Goal: Answer question/provide support: Share knowledge or assist other users

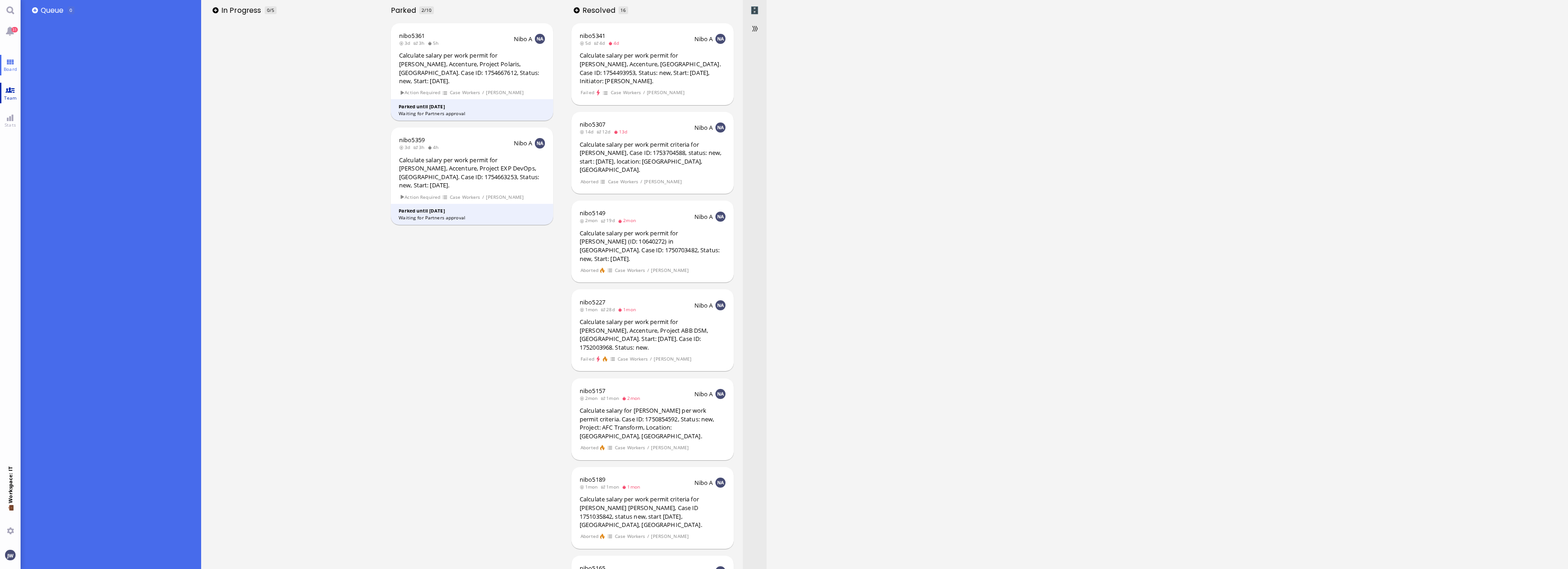
click at [11, 93] on link "Team" at bounding box center [10, 92] width 20 height 20
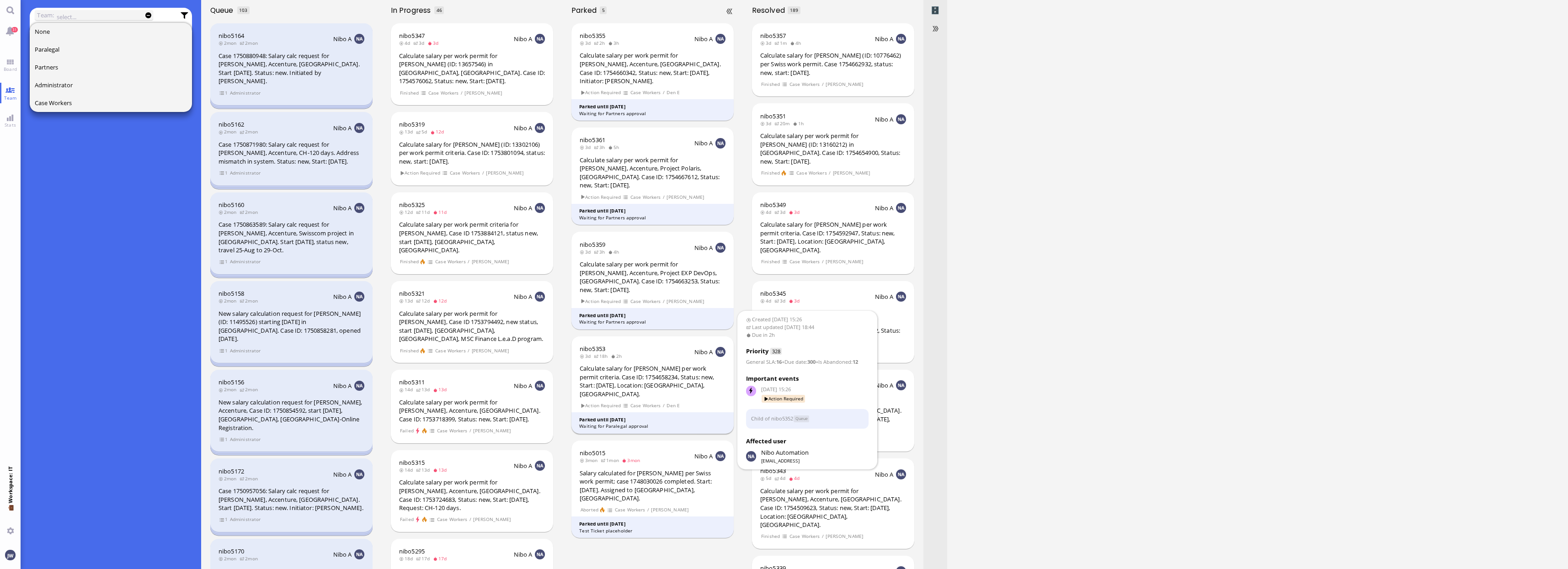
click at [664, 364] on div "Calculate salary for [PERSON_NAME] per work permit criteria. Case ID: 175465823…" at bounding box center [653, 381] width 146 height 34
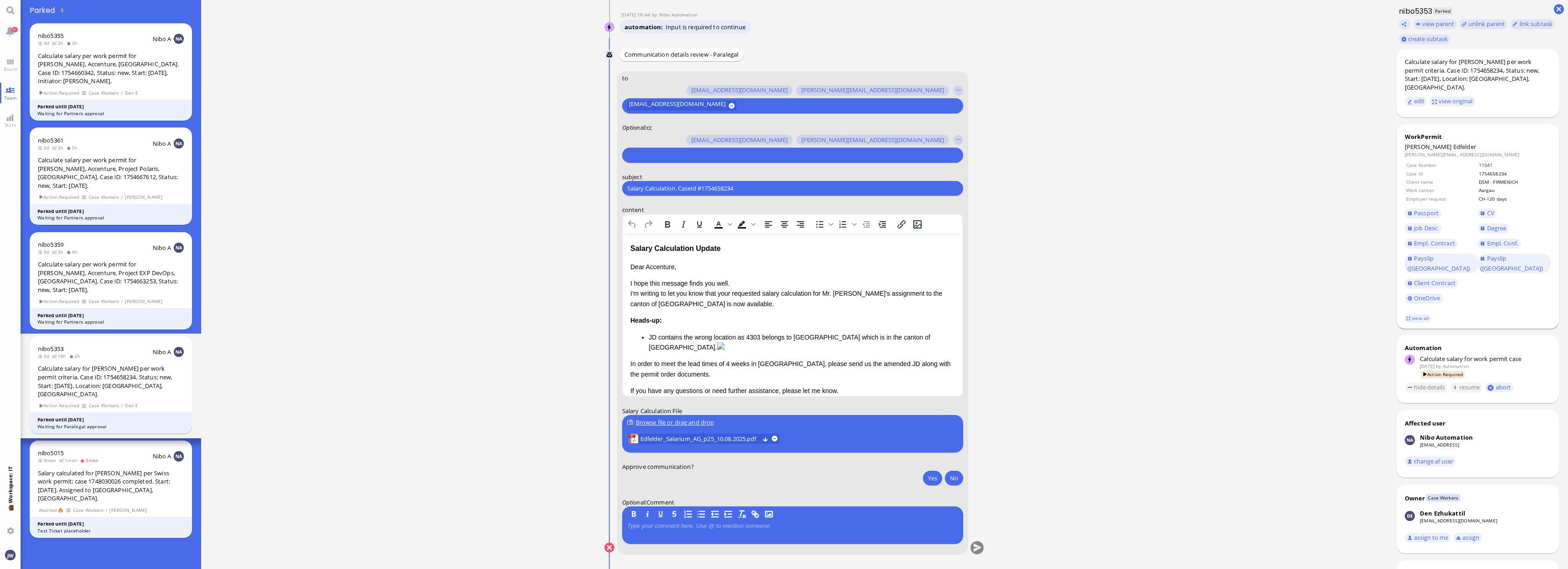
click at [1481, 162] on link "11041" at bounding box center [1485, 165] width 14 height 6
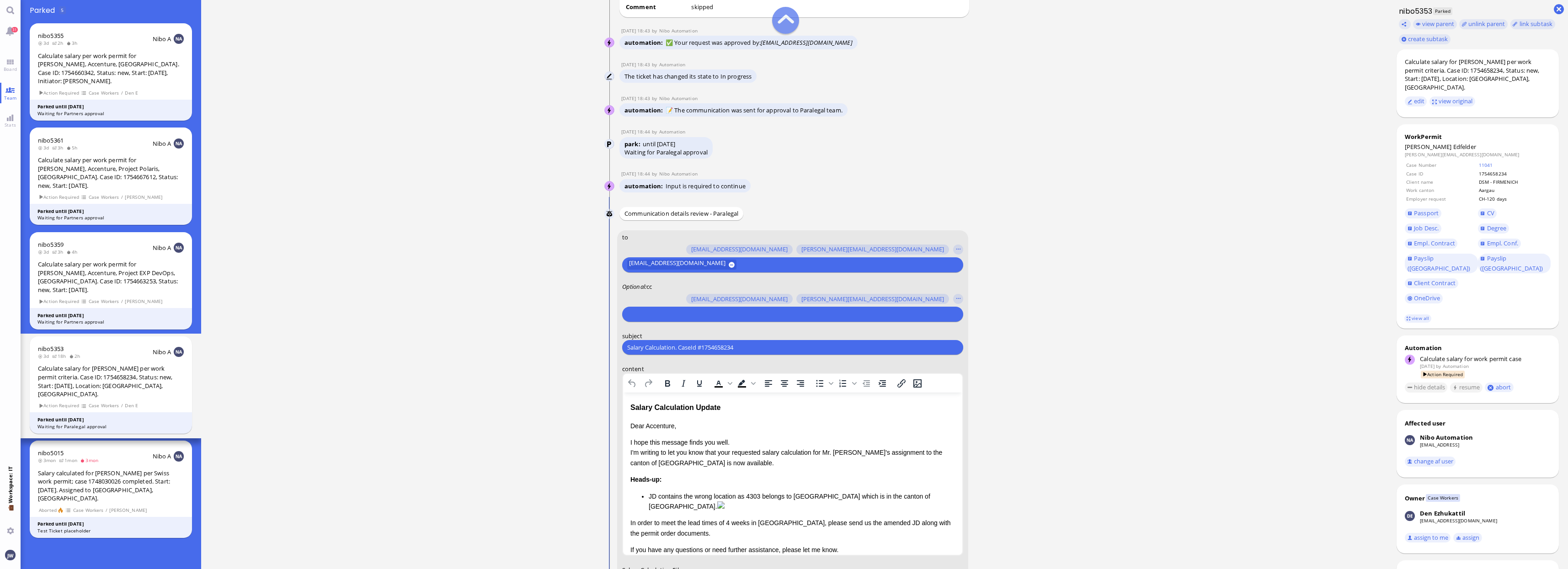
scroll to position [-228, 0]
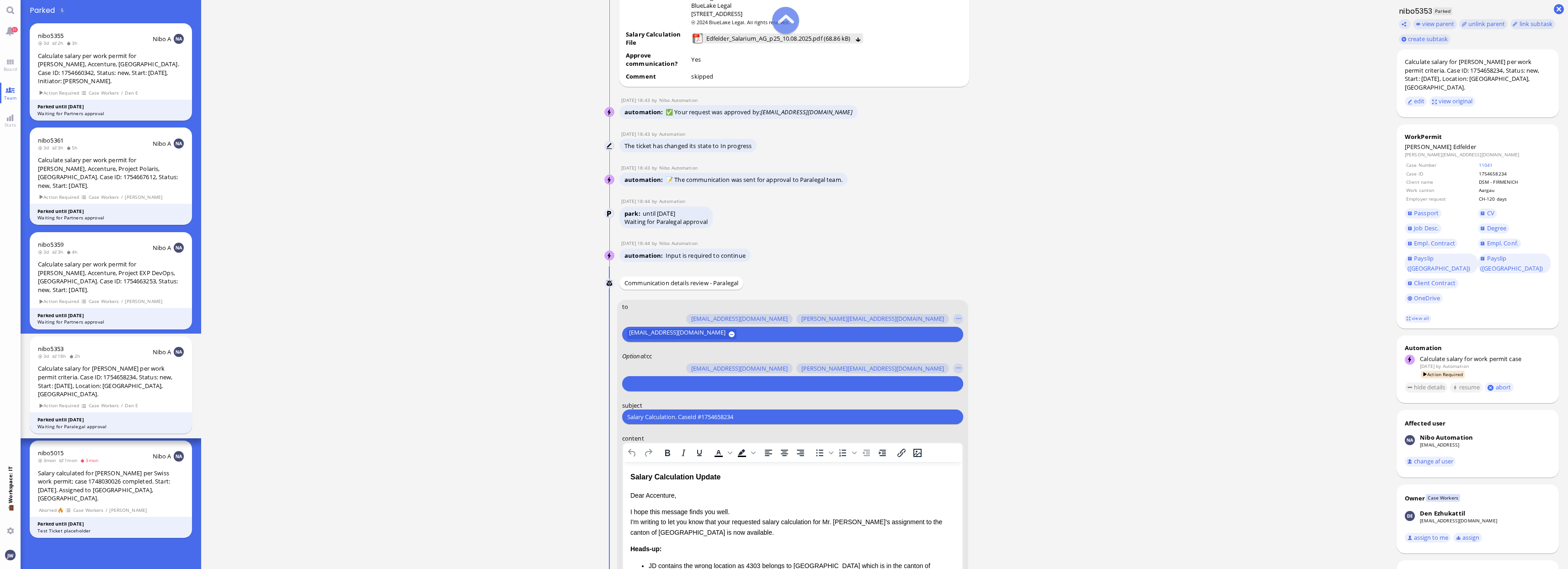
click at [1014, 228] on ticket "[DATE] 15:26 by Automation Automation Calculate eligible salary for work permit…" at bounding box center [794, 284] width 1187 height 569
click at [1084, 208] on ticket "[DATE] 15:26 by Automation Automation Calculate eligible salary for work permit…" at bounding box center [794, 284] width 1187 height 569
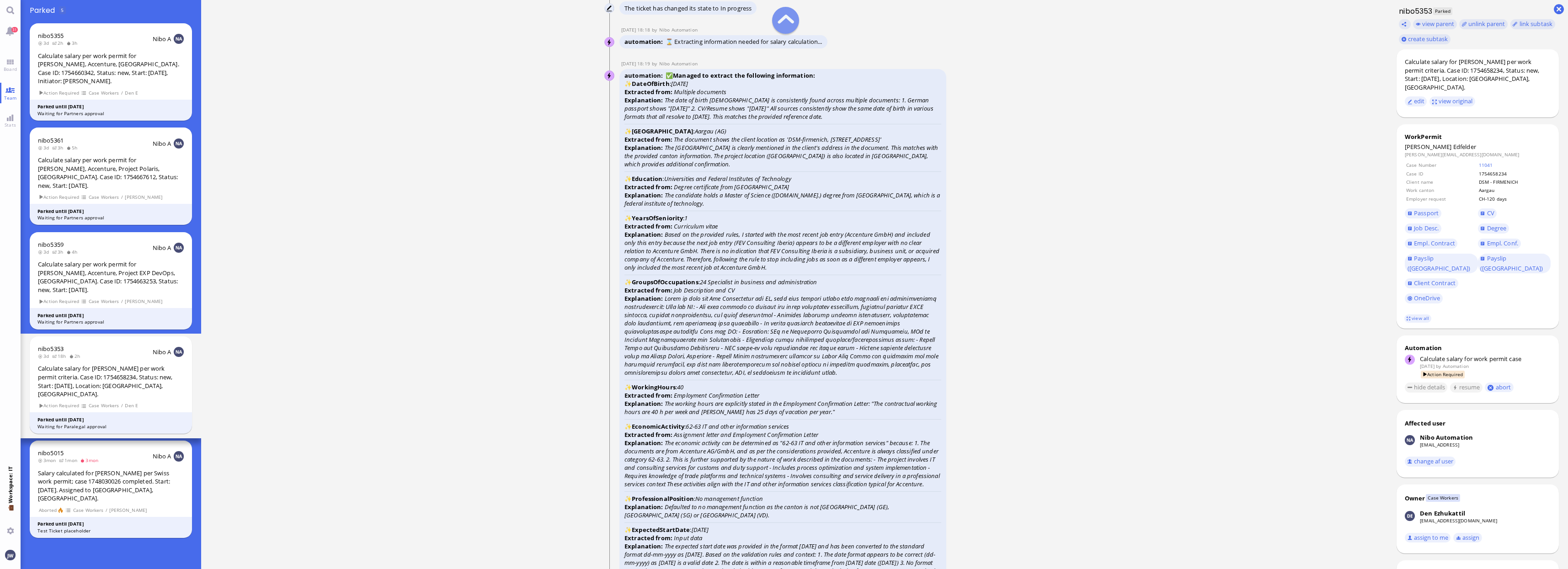
scroll to position [-1998, 0]
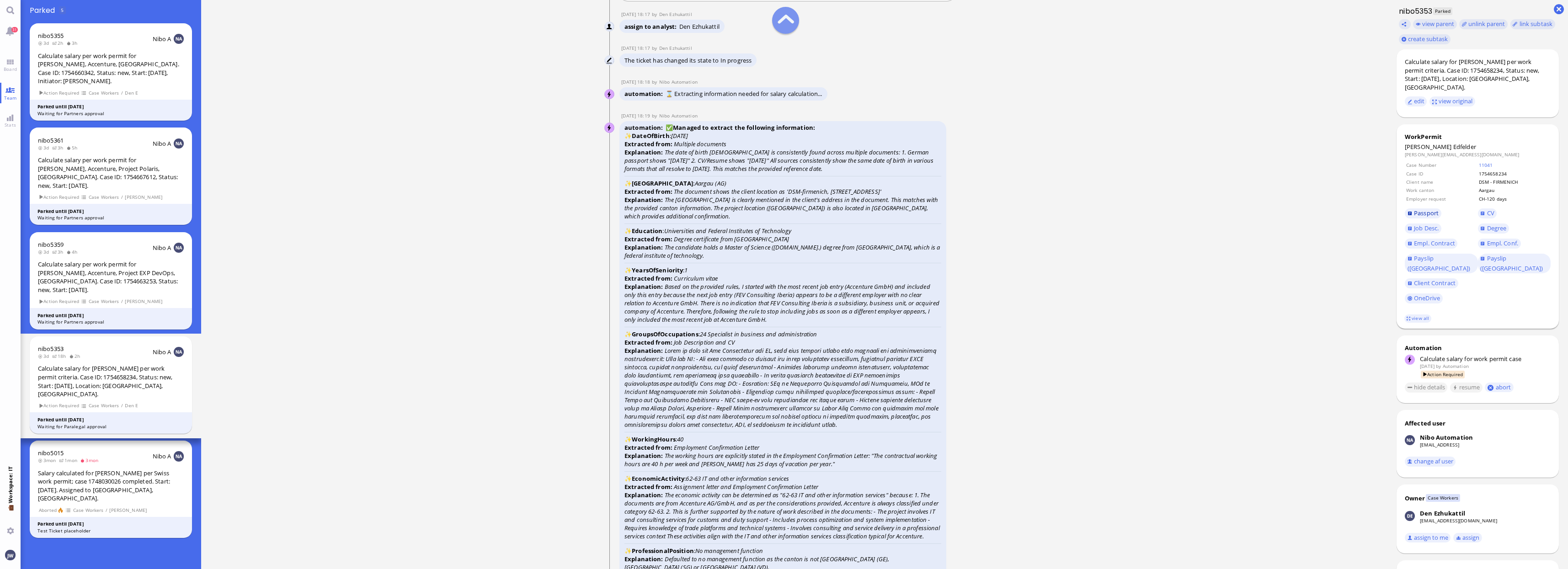
click at [1433, 209] on span "Passport" at bounding box center [1426, 213] width 24 height 8
click at [1411, 314] on link "view all" at bounding box center [1417, 318] width 27 height 8
click at [1494, 224] on link "Degree" at bounding box center [1493, 228] width 31 height 10
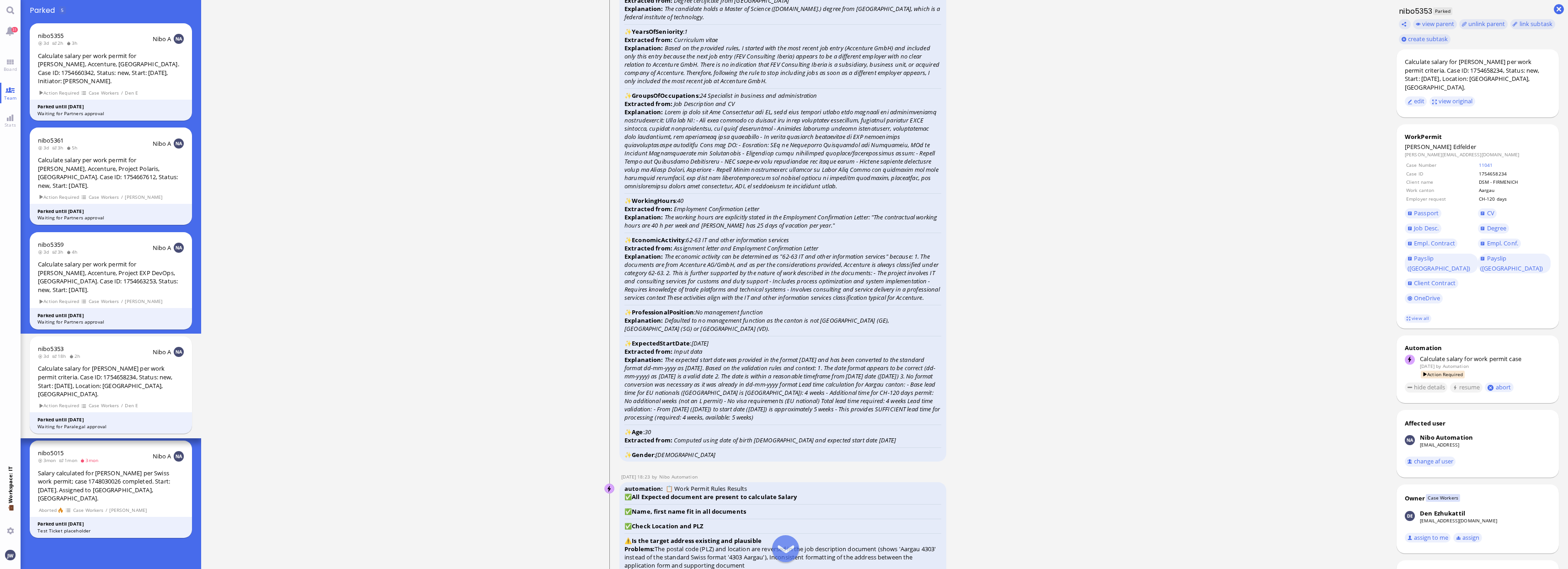
scroll to position [-1656, 0]
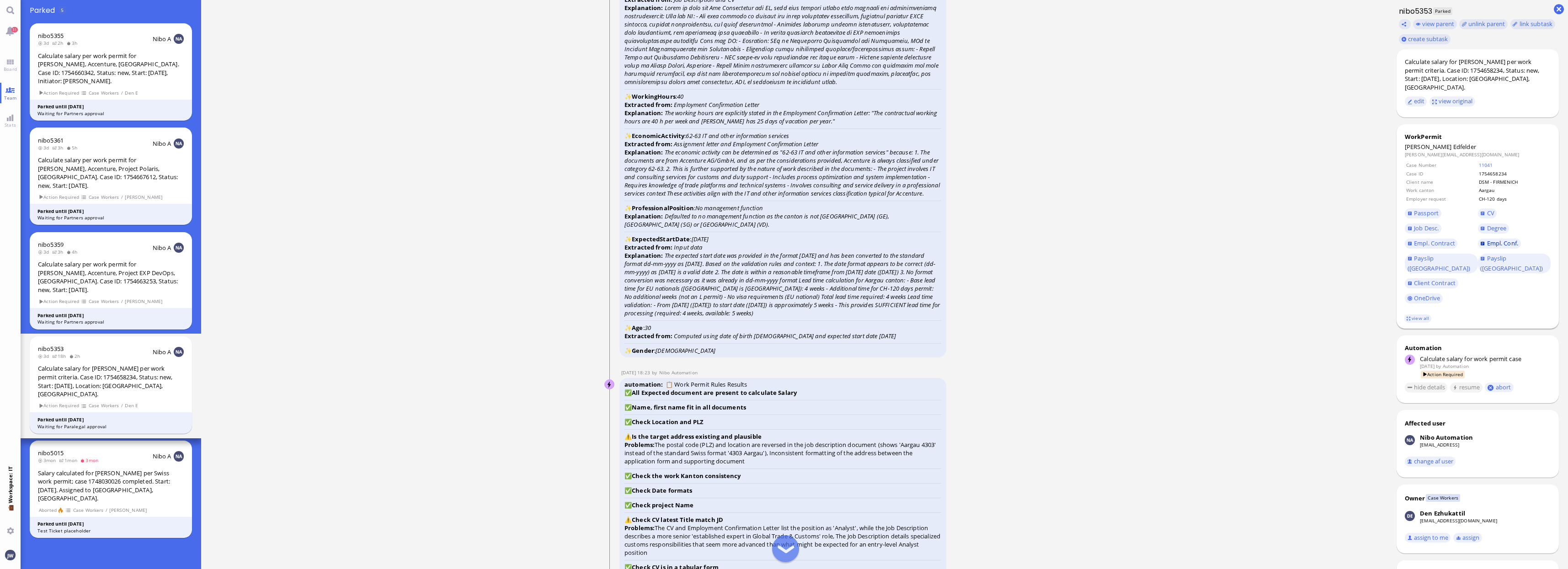
click at [1512, 239] on span "Empl. Conf." at bounding box center [1502, 243] width 31 height 8
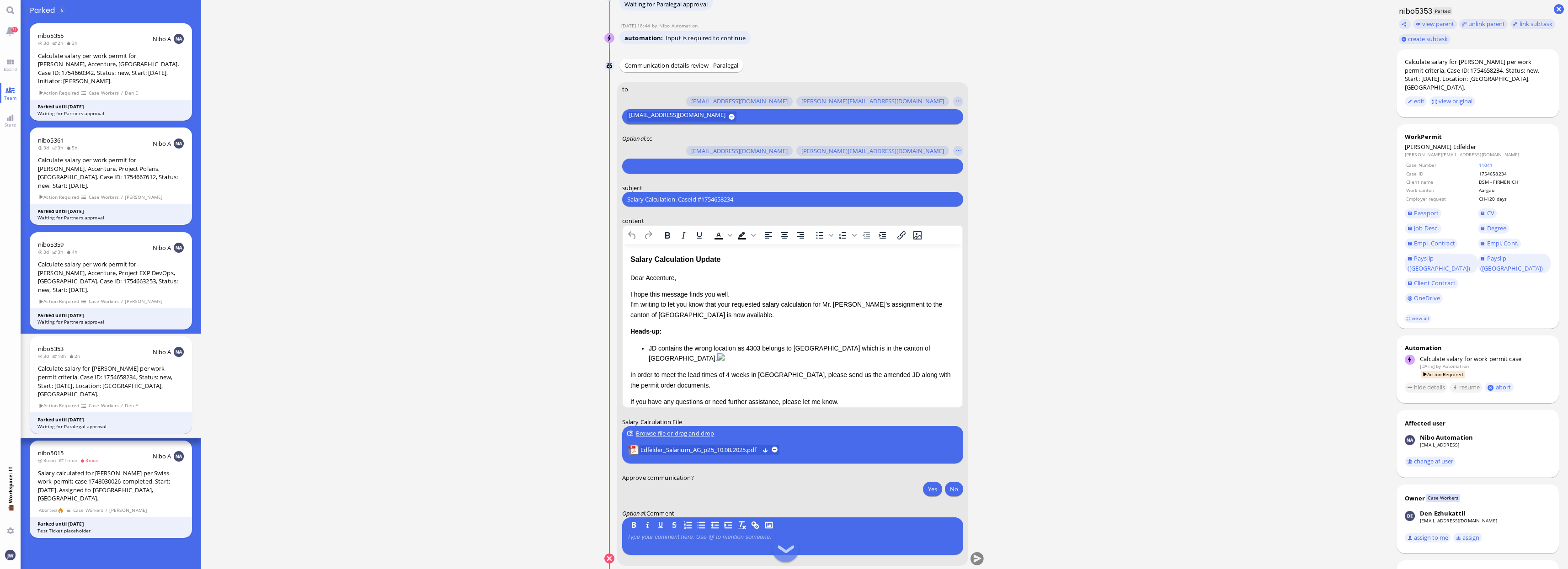
scroll to position [1, 0]
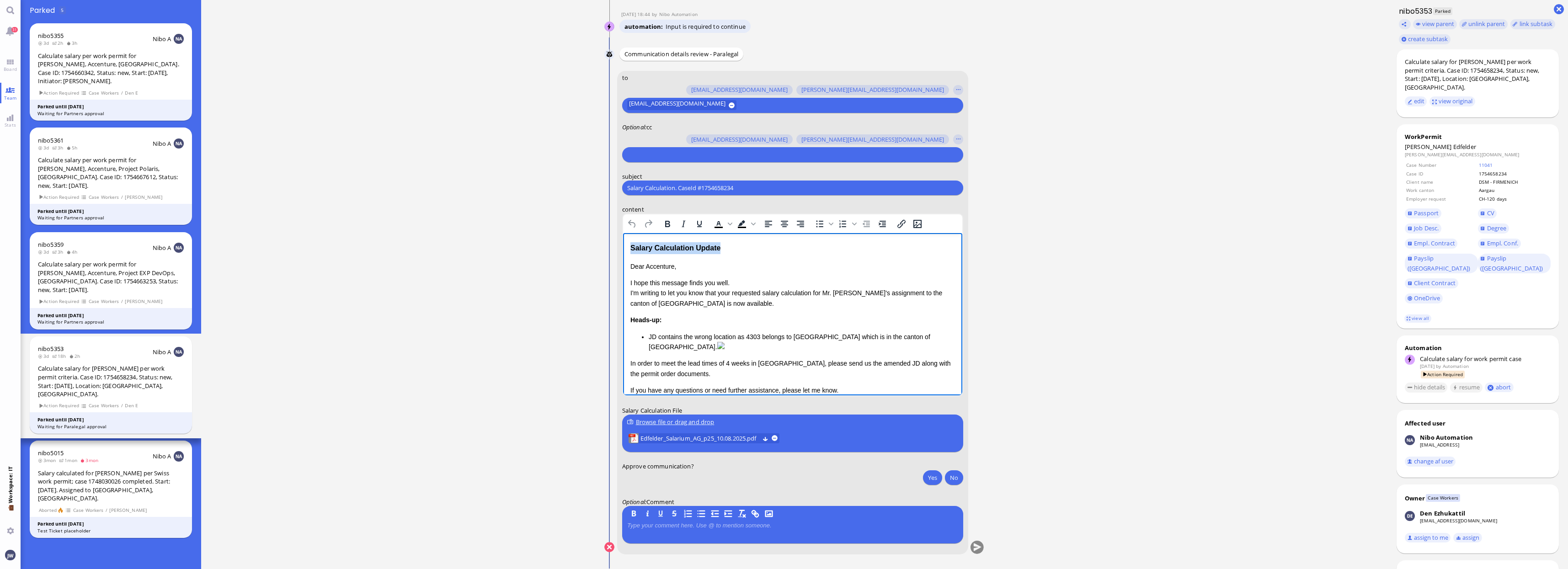
drag, startPoint x: 728, startPoint y: 250, endPoint x: 1242, endPoint y: 475, distance: 561.1
click at [623, 243] on html "Salary Calculation Update Dear Accenture, I hope this message finds you well. I…" at bounding box center [792, 346] width 339 height 227
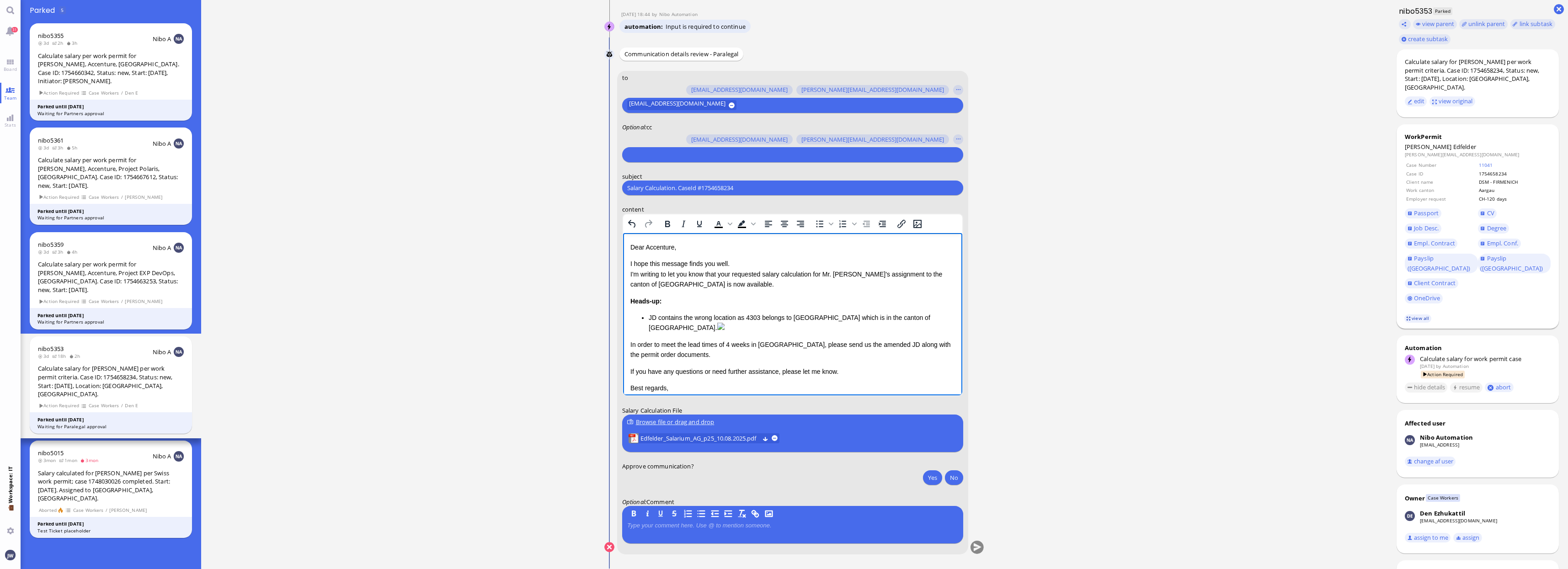
click at [1419, 314] on link "view all" at bounding box center [1417, 318] width 27 height 8
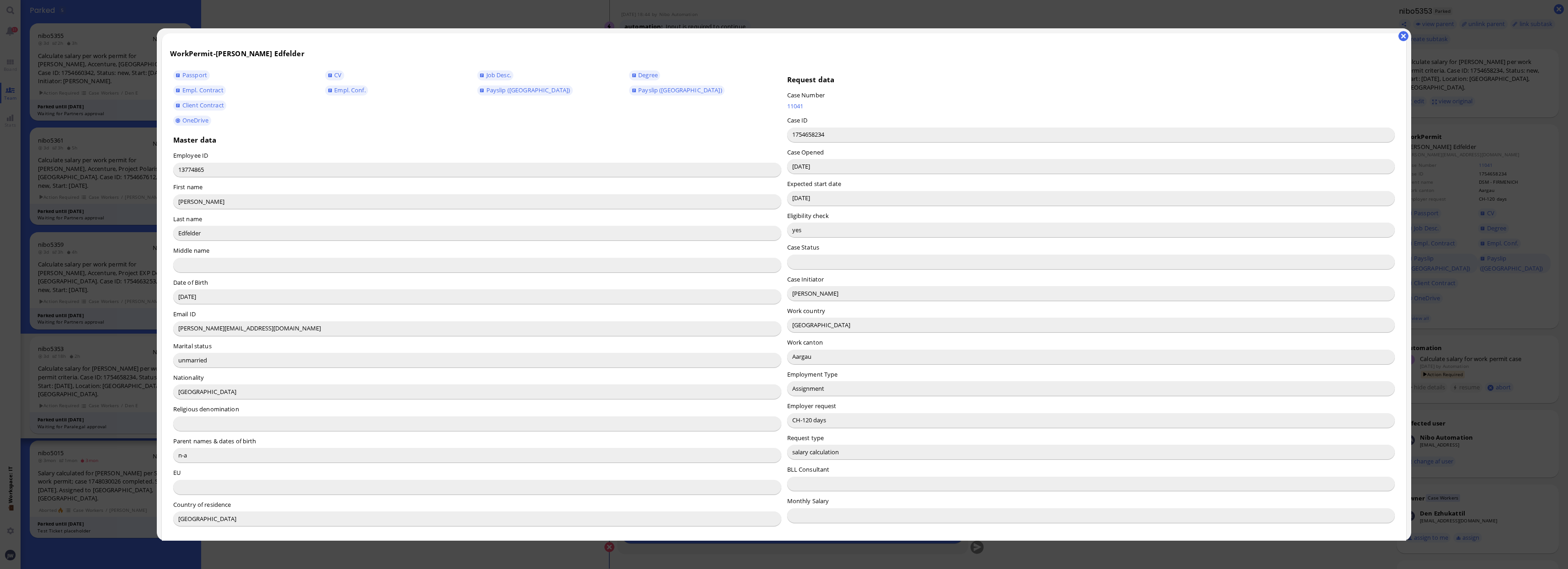
click at [793, 329] on input "[GEOGRAPHIC_DATA]" at bounding box center [1091, 325] width 608 height 15
click at [797, 300] on input "[PERSON_NAME]" at bounding box center [1091, 293] width 608 height 15
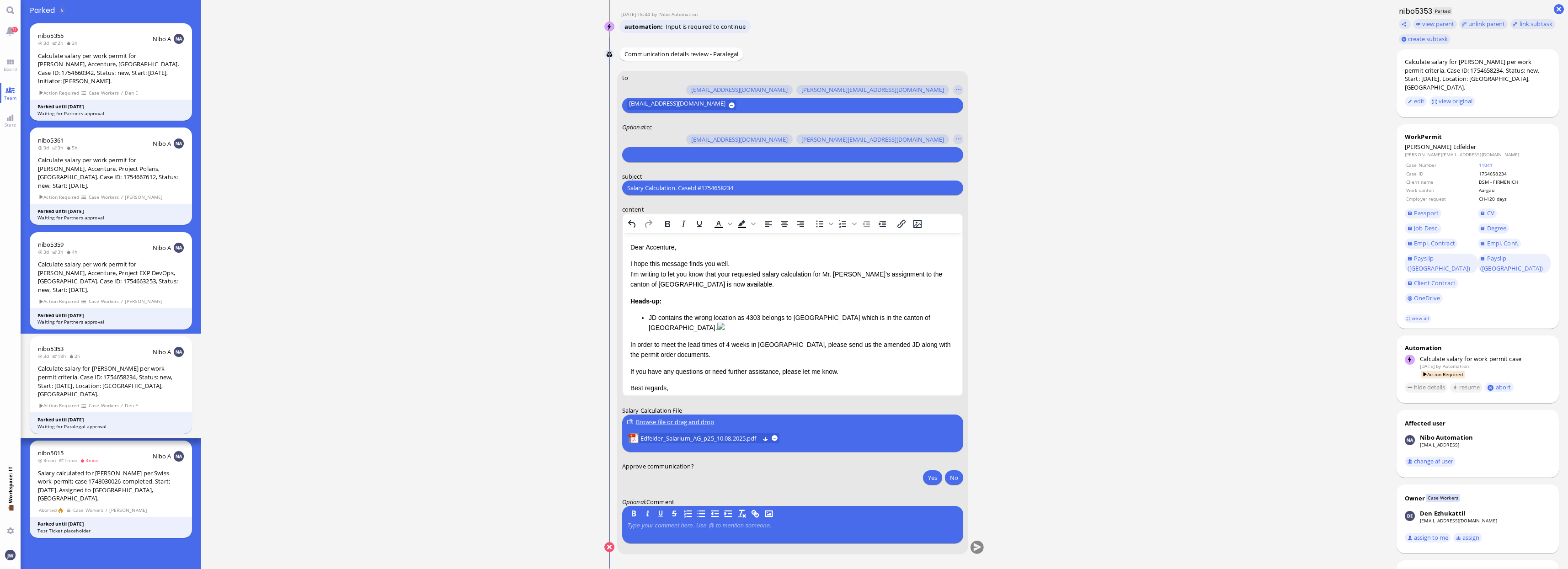
click at [658, 246] on p "Dear Accenture," at bounding box center [792, 247] width 325 height 10
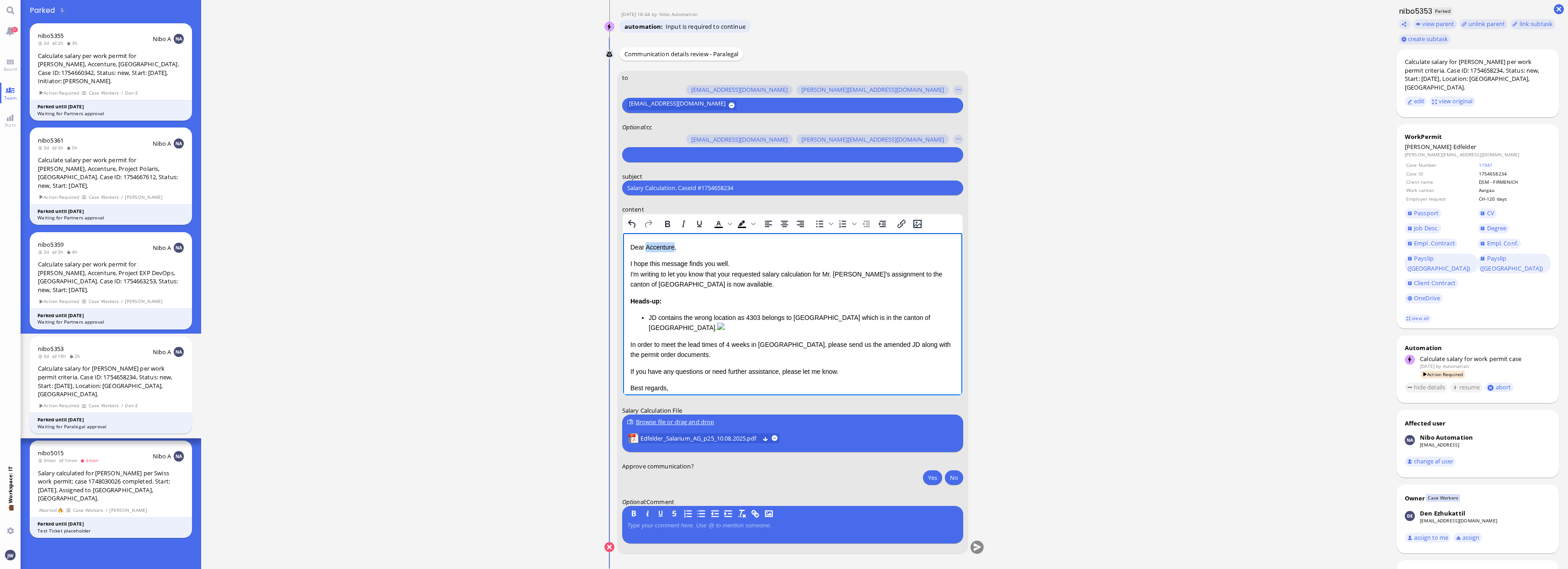
click at [658, 246] on p "Dear Accenture," at bounding box center [792, 247] width 325 height 10
click at [652, 284] on p "I hope this message finds you well. I'm writing to let you know that your reque…" at bounding box center [792, 274] width 325 height 31
click at [678, 282] on p "I hope this message finds you well. I'm writing to let you know that your reque…" at bounding box center [792, 274] width 325 height 31
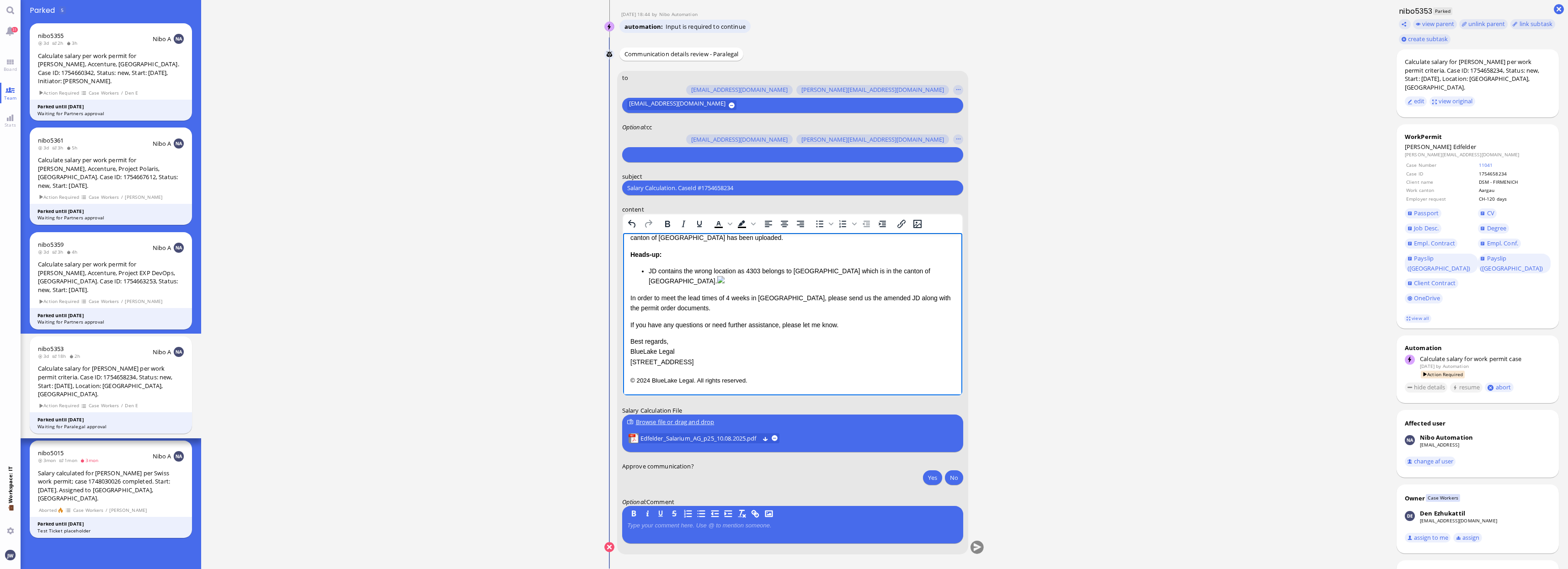
scroll to position [0, 0]
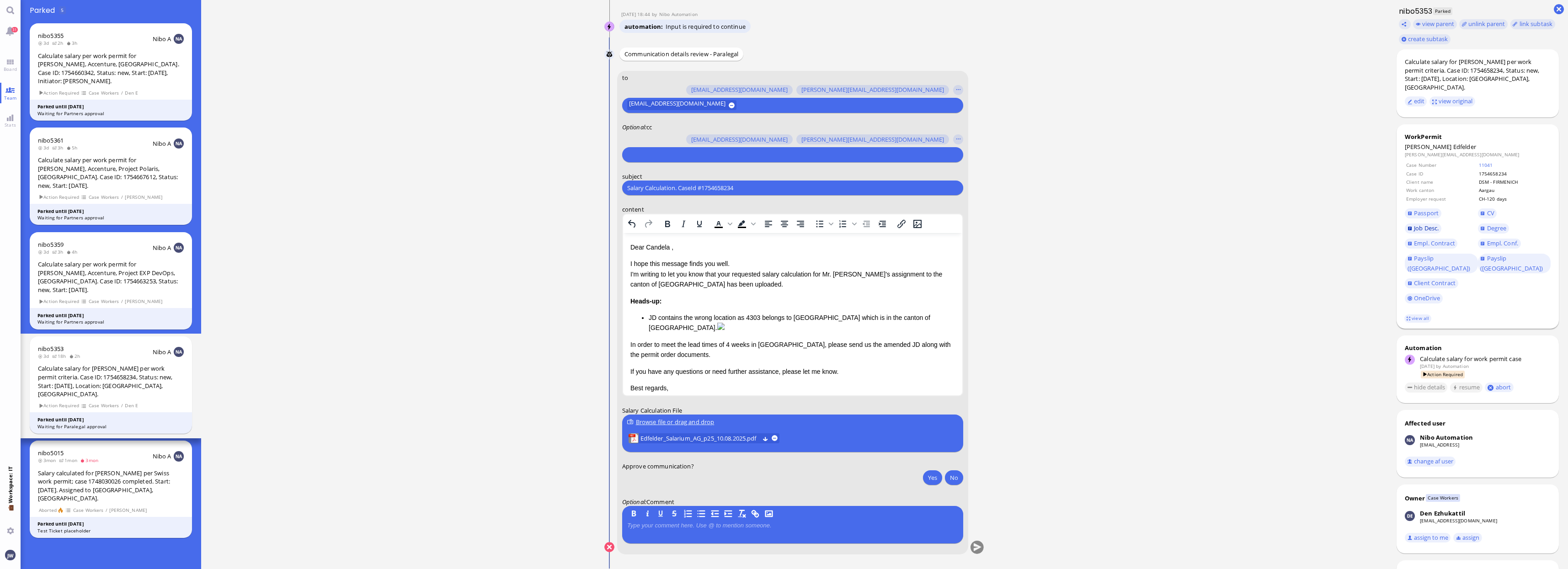
click at [1413, 223] on link "Job Desc." at bounding box center [1422, 228] width 36 height 10
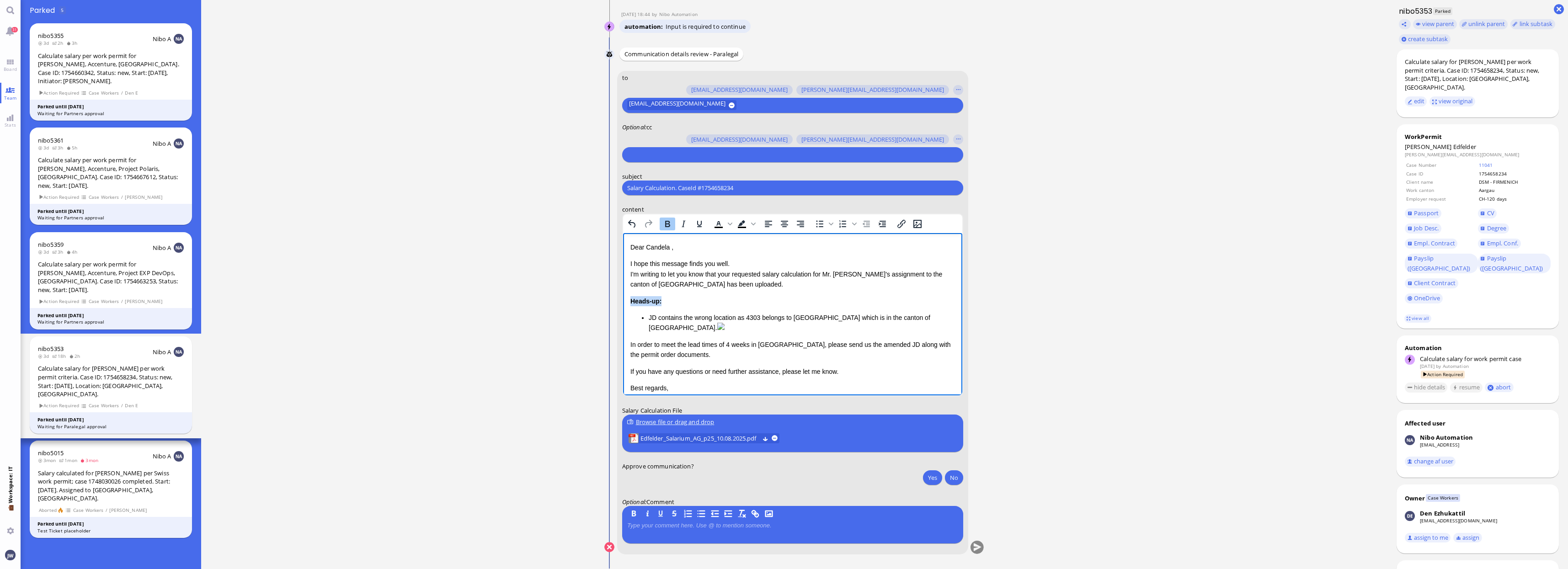
drag, startPoint x: 671, startPoint y: 303, endPoint x: 1245, endPoint y: 533, distance: 618.4
click at [623, 300] on html "Dear [PERSON_NAME] , I hope this message finds you well. I'm writing to let you…" at bounding box center [792, 338] width 339 height 209
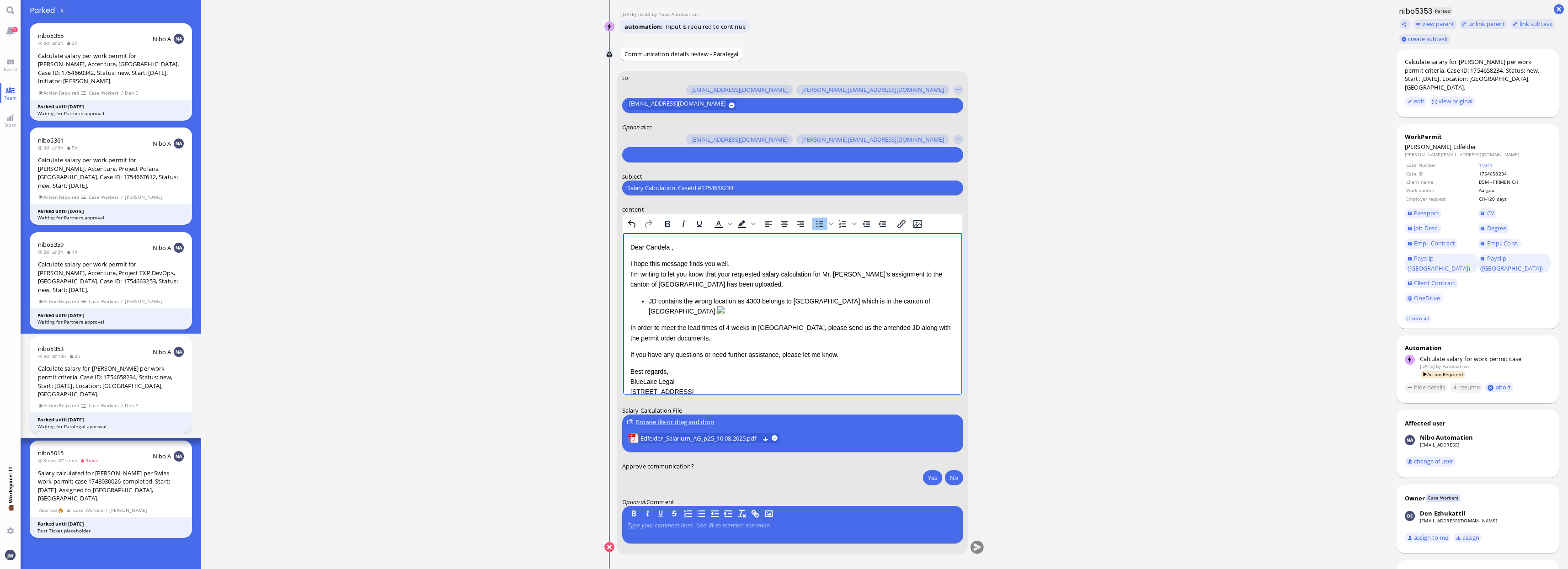
click at [648, 300] on li "JD contains the wrong location as 4303 belongs to [GEOGRAPHIC_DATA] which is in…" at bounding box center [801, 306] width 306 height 20
click at [668, 300] on p "Please add the cities name [GEOGRAPHIC_DATA] to the JD as it currently only con…" at bounding box center [792, 306] width 325 height 20
click at [677, 300] on p "Please add the cities name [GEOGRAPHIC_DATA] to the JD as it currently only con…" at bounding box center [792, 306] width 325 height 20
click at [692, 304] on p "Please add the cities name [GEOGRAPHIC_DATA] to the JD as it currently only con…" at bounding box center [792, 306] width 325 height 20
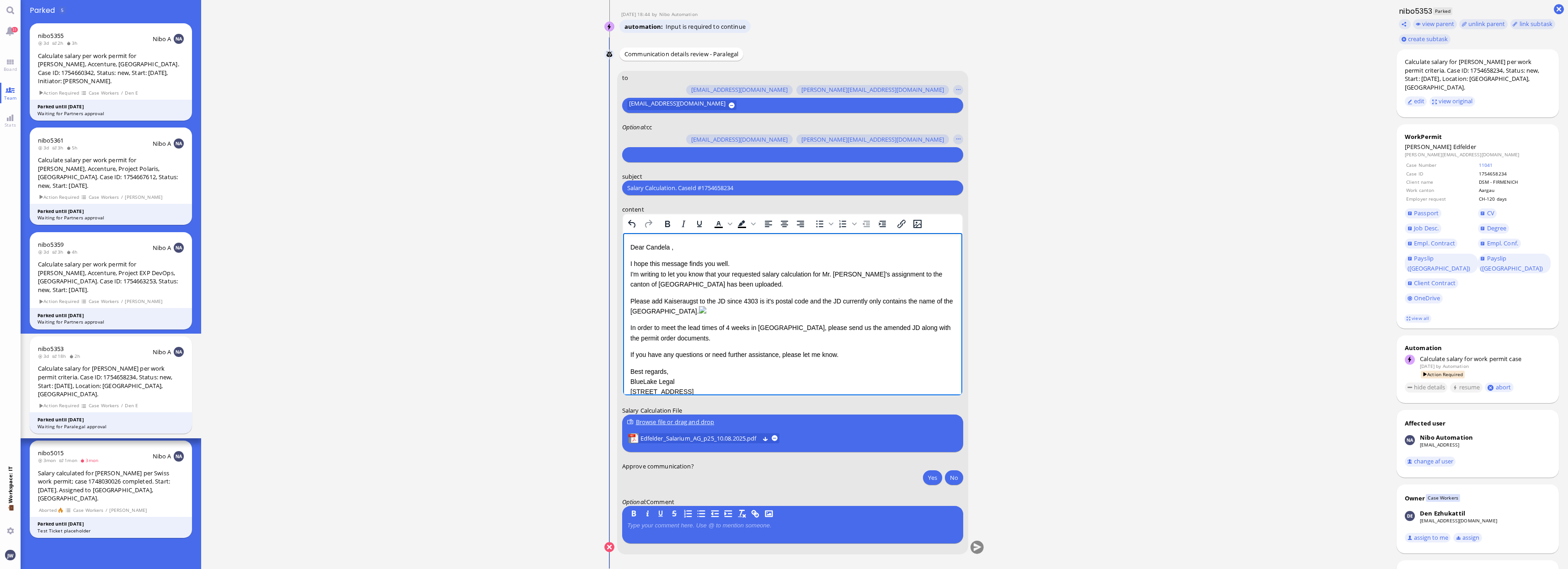
click at [939, 299] on p "Please add Kaiseraugst to the JD since 4303 is it's postal code and the JD curr…" at bounding box center [792, 306] width 325 height 20
click at [684, 316] on p "Please add Kaiseraugst to the JD since 4303 is it's postal code and the JD curr…" at bounding box center [792, 306] width 325 height 20
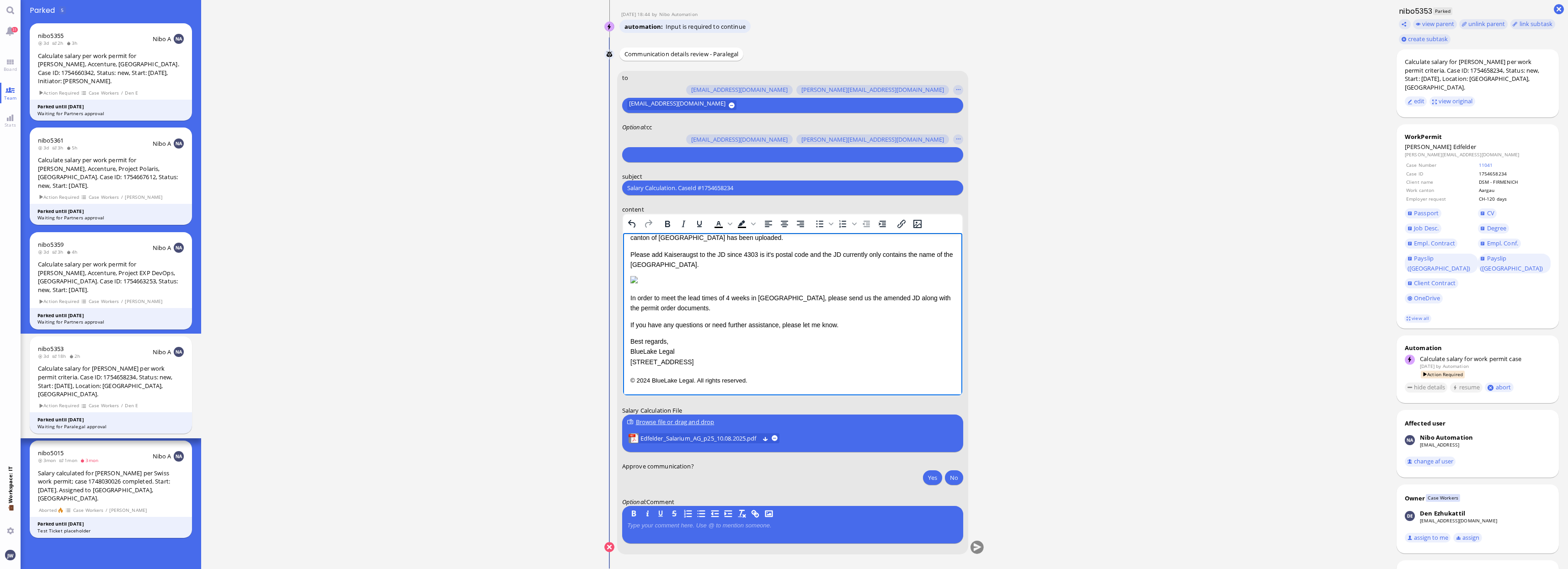
scroll to position [81, 0]
click at [718, 296] on p "In order to meet the lead times of 4 weeks in [GEOGRAPHIC_DATA], please send us…" at bounding box center [792, 303] width 325 height 20
click at [739, 307] on p "Please keep in mind the current lead times of 4 weeks for [DEMOGRAPHIC_DATA] na…" at bounding box center [792, 303] width 325 height 20
drag, startPoint x: 629, startPoint y: 342, endPoint x: 646, endPoint y: 343, distance: 17.0
click at [647, 343] on html "Dear [PERSON_NAME] , I hope this message finds you well. I'm writing to let you…" at bounding box center [792, 291] width 339 height 209
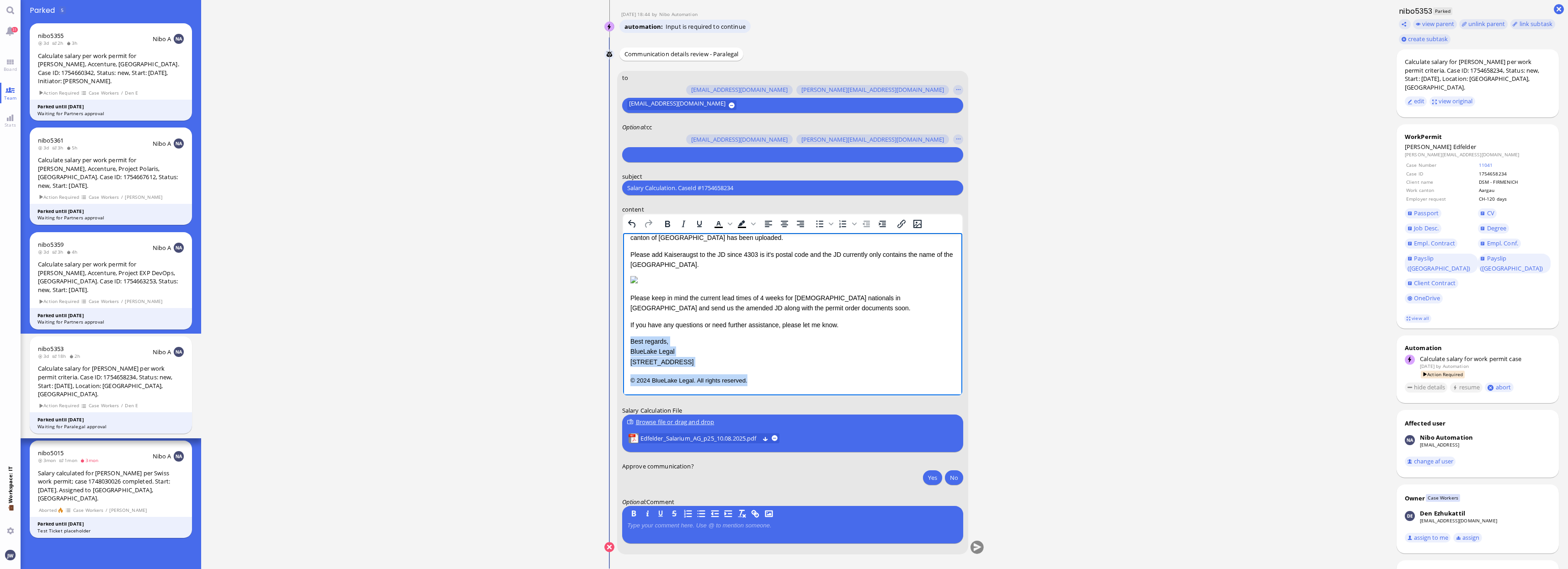
drag, startPoint x: 630, startPoint y: 339, endPoint x: 786, endPoint y: 385, distance: 162.6
click at [785, 385] on div "Dear [PERSON_NAME] , I hope this message finds you well. I'm writing to let you…" at bounding box center [792, 291] width 325 height 190
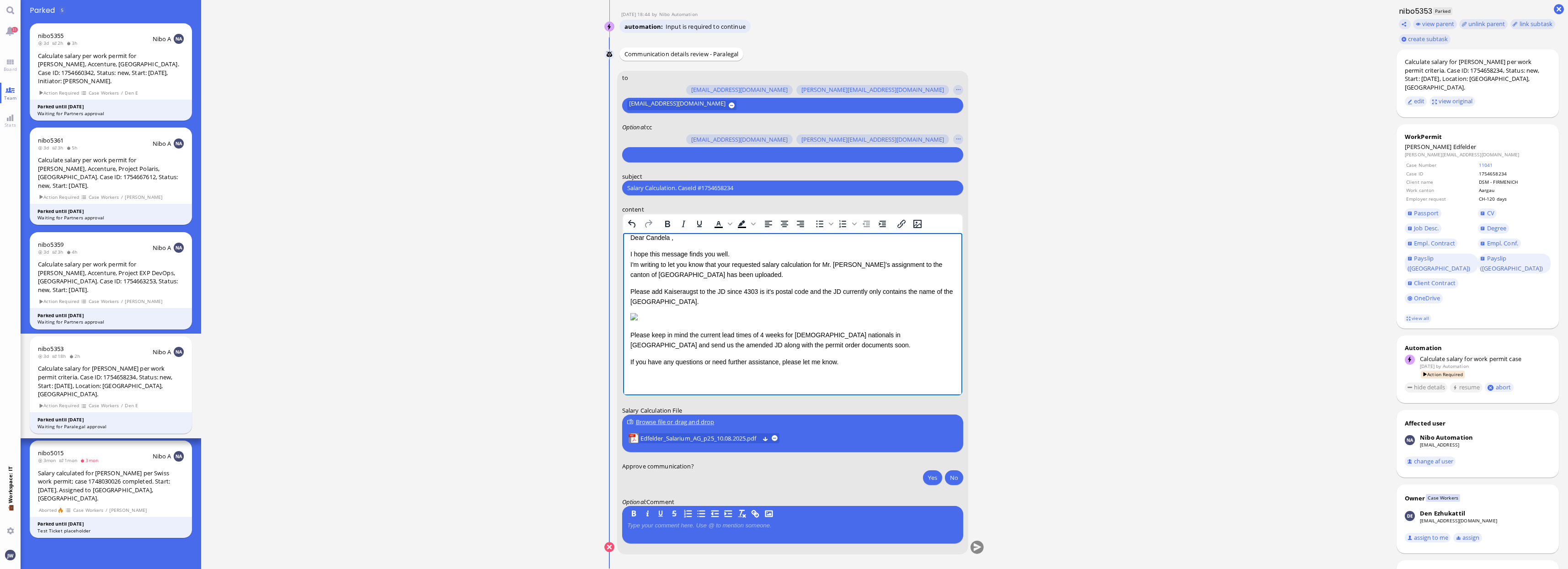
scroll to position [25, 0]
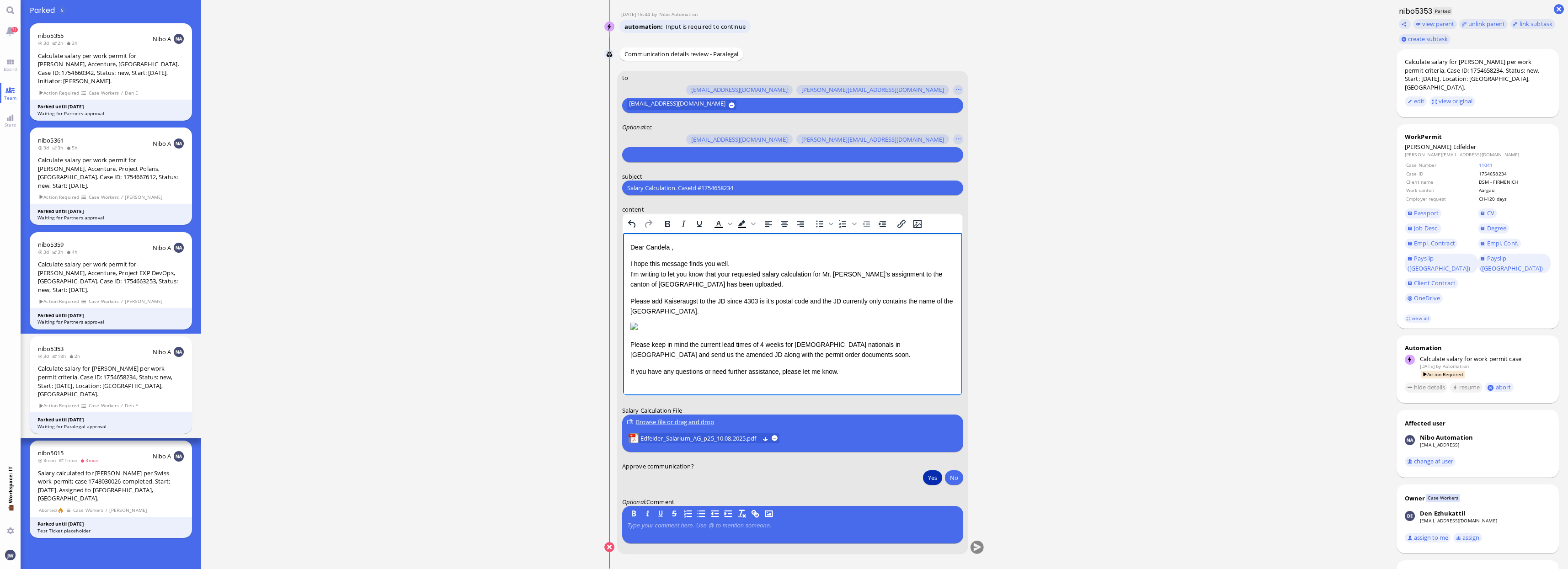
click at [928, 477] on button "Yes" at bounding box center [933, 478] width 19 height 15
drag, startPoint x: 629, startPoint y: 278, endPoint x: 691, endPoint y: 288, distance: 62.8
click at [691, 296] on p "Please add Kaiseraugst to the JD since 4303 is it's postal code and the JD curr…" at bounding box center [792, 306] width 325 height 20
copy p "Please add Kaiseraugst to the JD since 4303 is it's postal code and the JD curr…"
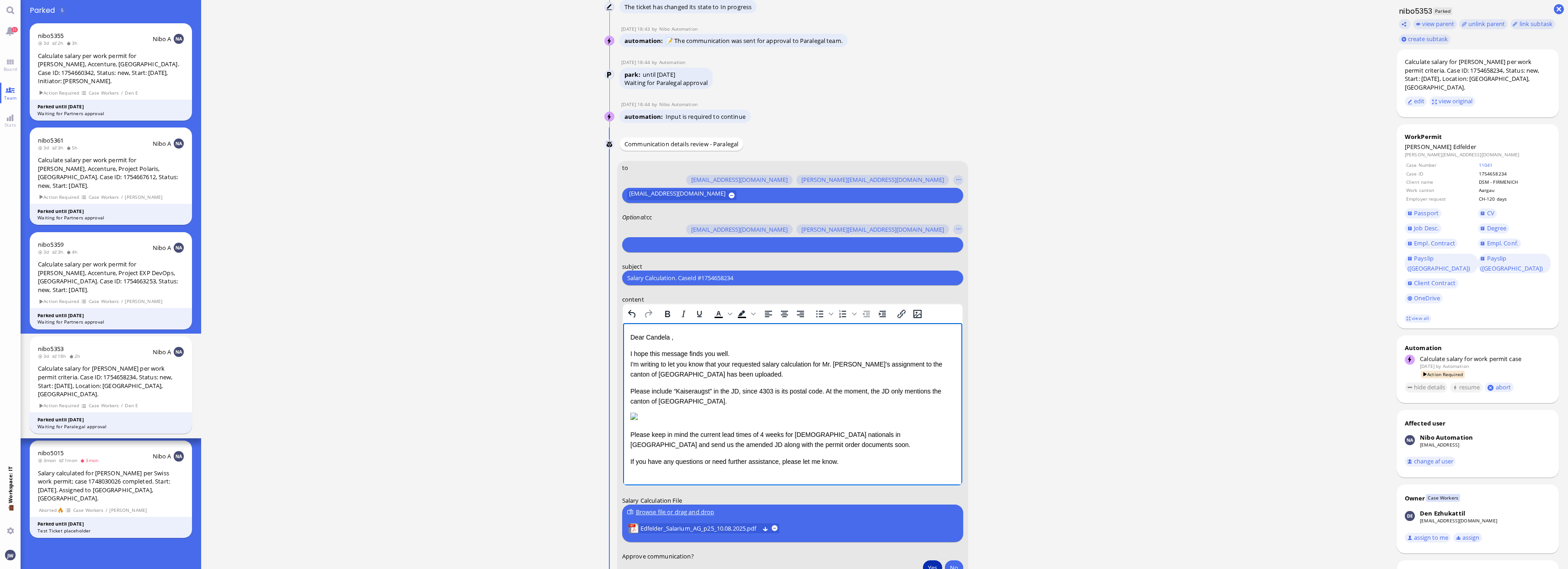
scroll to position [-171, 0]
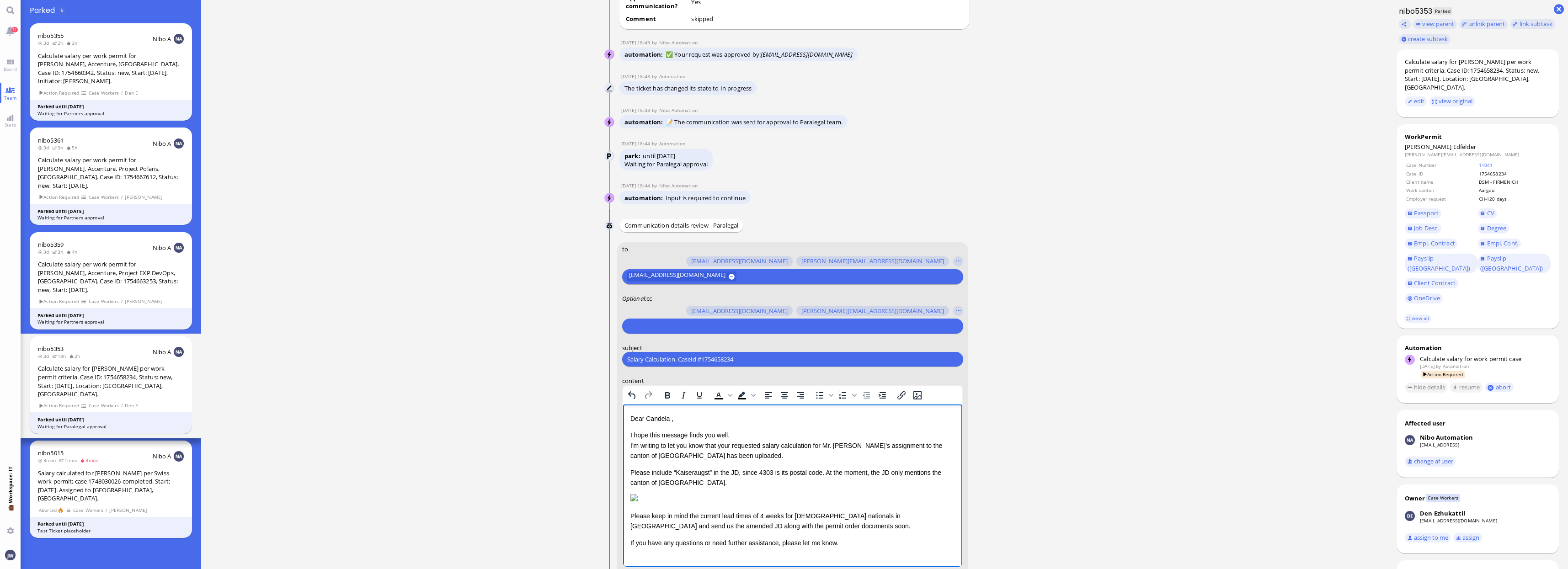
drag, startPoint x: 668, startPoint y: 416, endPoint x: 721, endPoint y: 406, distance: 53.9
click at [668, 416] on p "Dear Candela ," at bounding box center [792, 418] width 325 height 10
drag, startPoint x: 828, startPoint y: 397, endPoint x: 1200, endPoint y: 448, distance: 375.5
click at [1202, 448] on ticket "[DATE] 15:26 by Automation Automation Calculate eligible salary for work permit…" at bounding box center [794, 284] width 1187 height 569
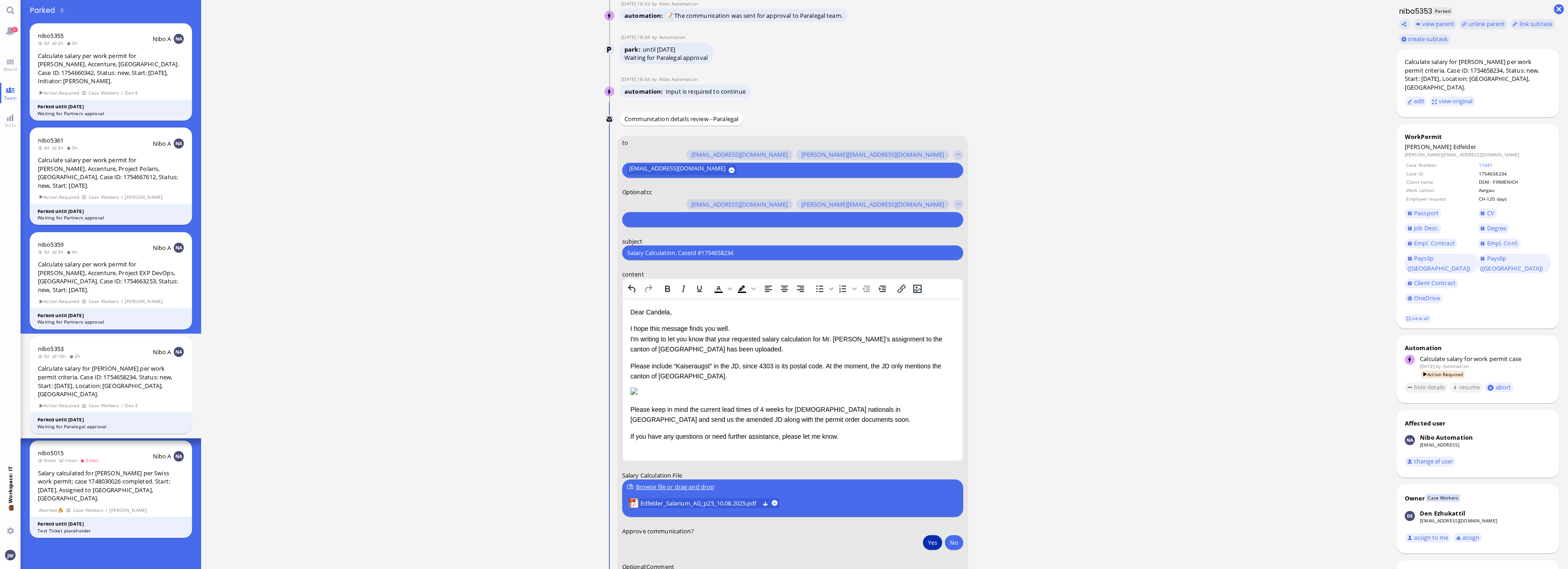
scroll to position [1, 0]
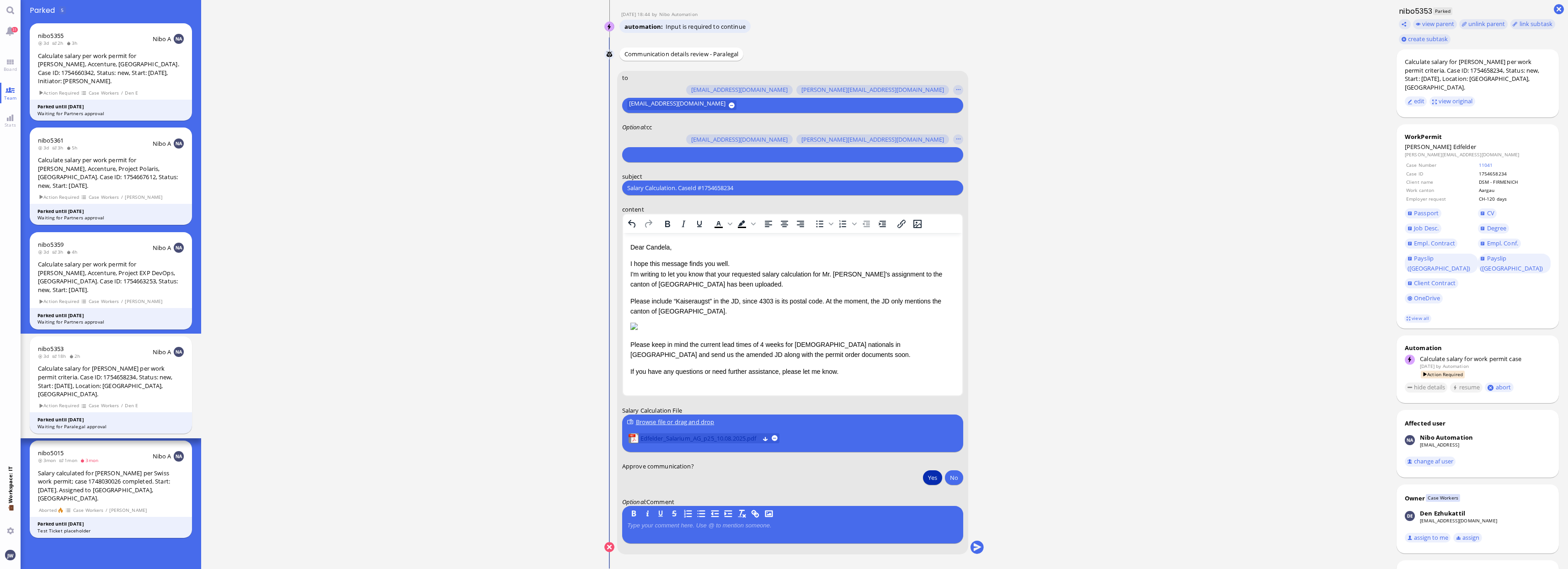
click at [710, 438] on span "Edfelder_Salarium_AG_p25_10.08.2025.pdf" at bounding box center [699, 438] width 119 height 10
click at [1426, 224] on span "Job Desc." at bounding box center [1426, 228] width 24 height 8
click at [1489, 209] on span "CV" at bounding box center [1490, 213] width 7 height 8
click at [975, 543] on button "submit" at bounding box center [977, 547] width 14 height 14
